Goal: Task Accomplishment & Management: Use online tool/utility

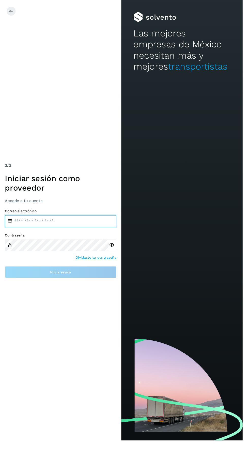
click at [43, 233] on input "email" at bounding box center [62, 227] width 115 height 12
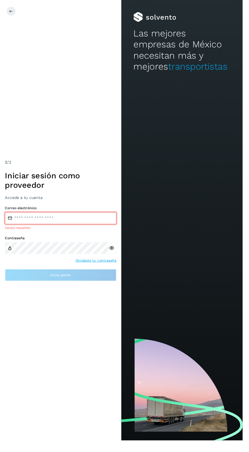
type input "**********"
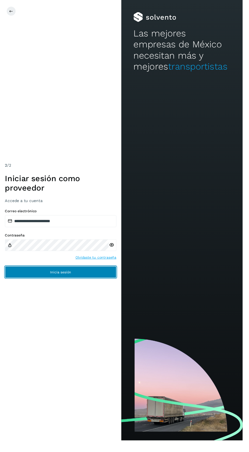
click at [78, 285] on button "Inicia sesión" at bounding box center [62, 279] width 115 height 12
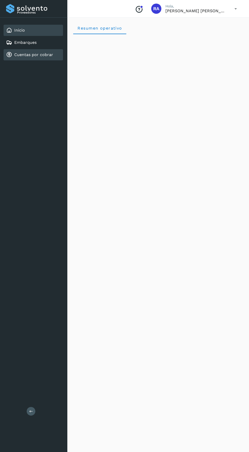
click at [20, 55] on link "Cuentas por cobrar" at bounding box center [33, 54] width 39 height 5
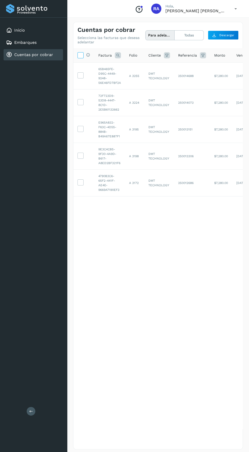
click at [80, 53] on icon at bounding box center [80, 54] width 5 height 5
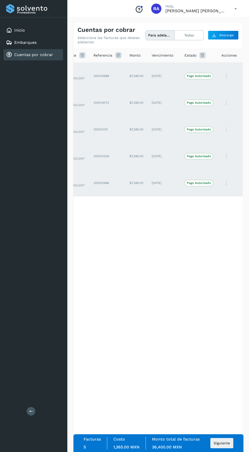
scroll to position [0, 85]
click at [225, 442] on span "Siguiente" at bounding box center [222, 443] width 16 height 4
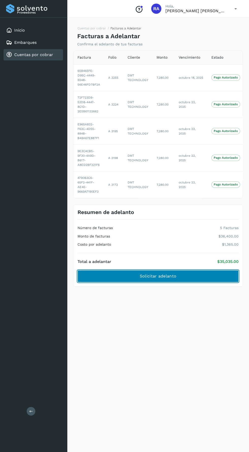
click at [193, 270] on button "Solicitar adelanto" at bounding box center [158, 276] width 161 height 12
